Goal: Information Seeking & Learning: Stay updated

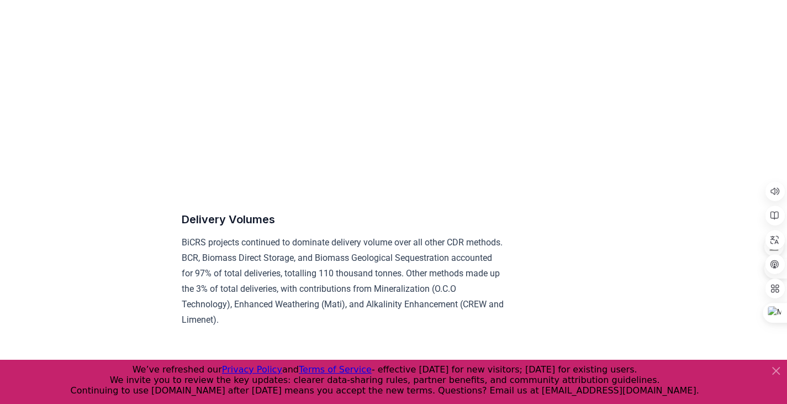
scroll to position [5356, 0]
drag, startPoint x: 393, startPoint y: 217, endPoint x: 606, endPoint y: 165, distance: 219.5
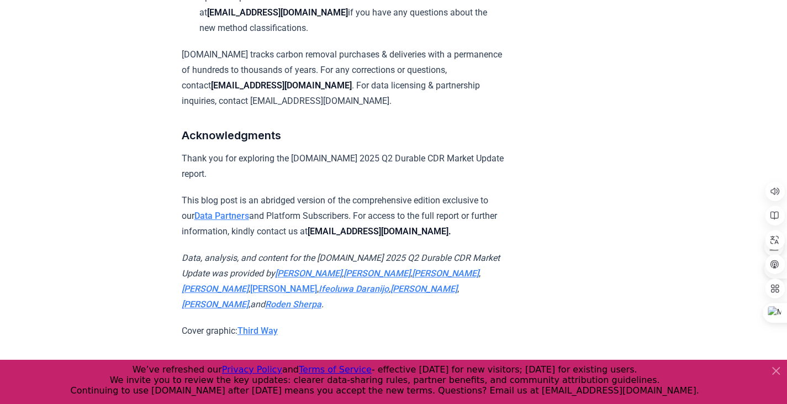
scroll to position [6924, 0]
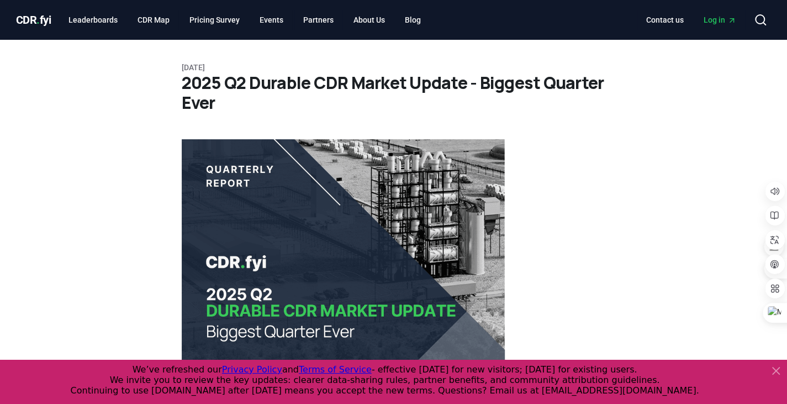
click at [35, 25] on span "CDR . fyi" at bounding box center [33, 19] width 35 height 13
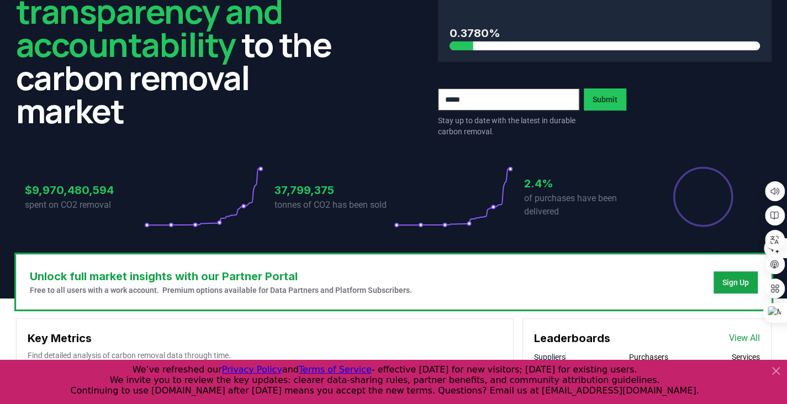
scroll to position [276, 0]
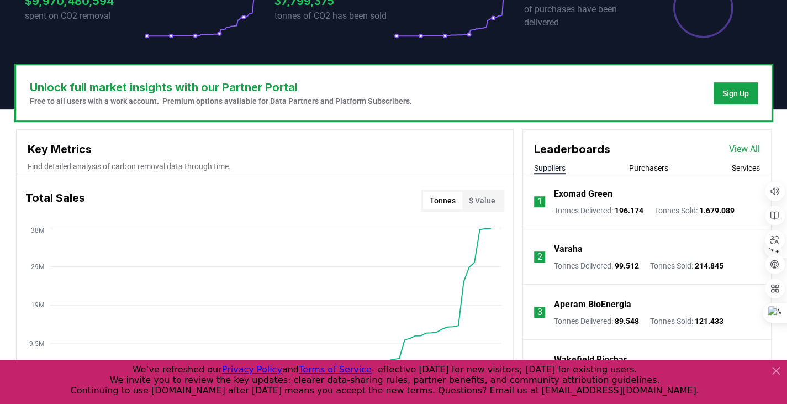
click at [490, 196] on button "$ Value" at bounding box center [482, 201] width 40 height 18
click at [435, 204] on button "Tonnes" at bounding box center [442, 201] width 39 height 18
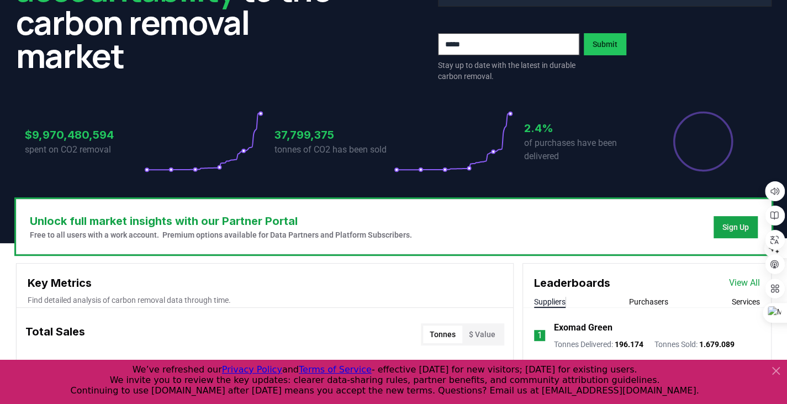
scroll to position [55, 0]
